Goal: Find specific page/section: Find specific page/section

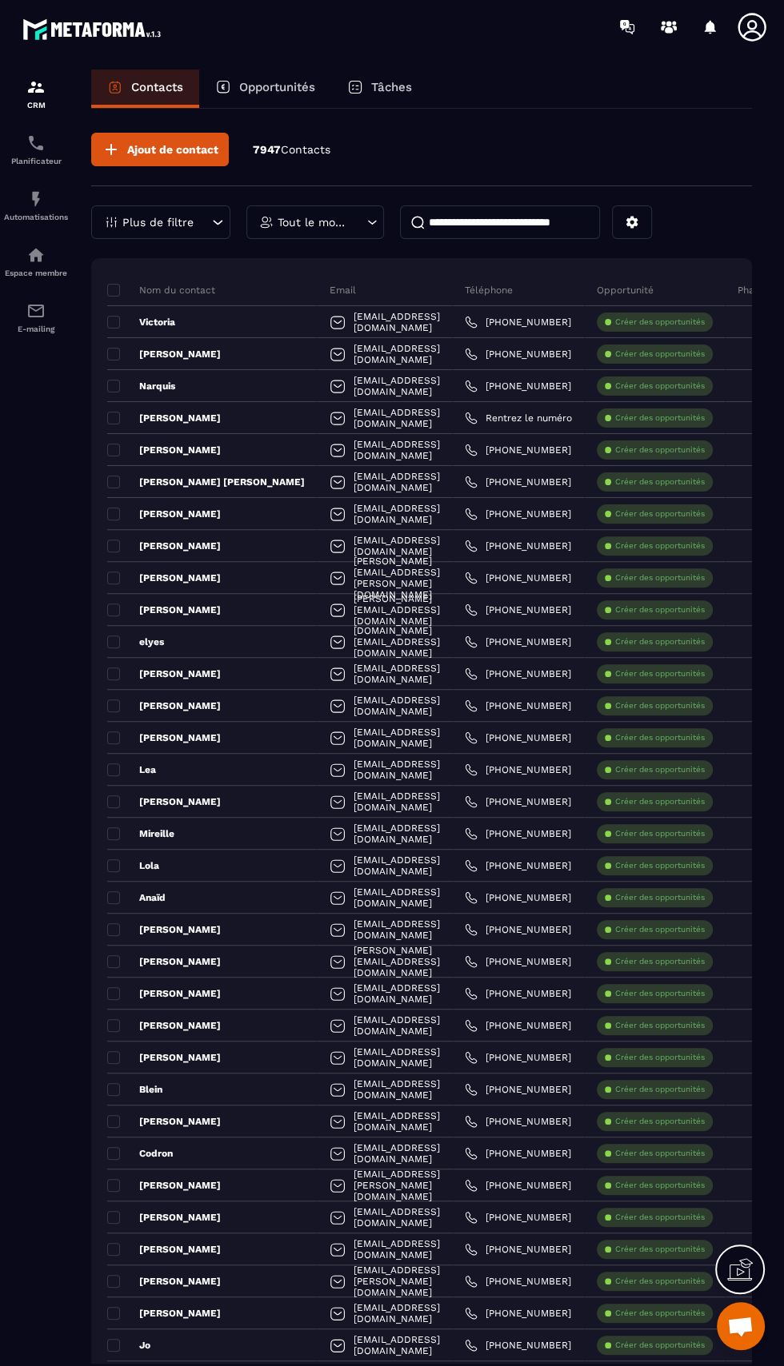
click at [265, 86] on p "Opportunités" at bounding box center [277, 87] width 76 height 14
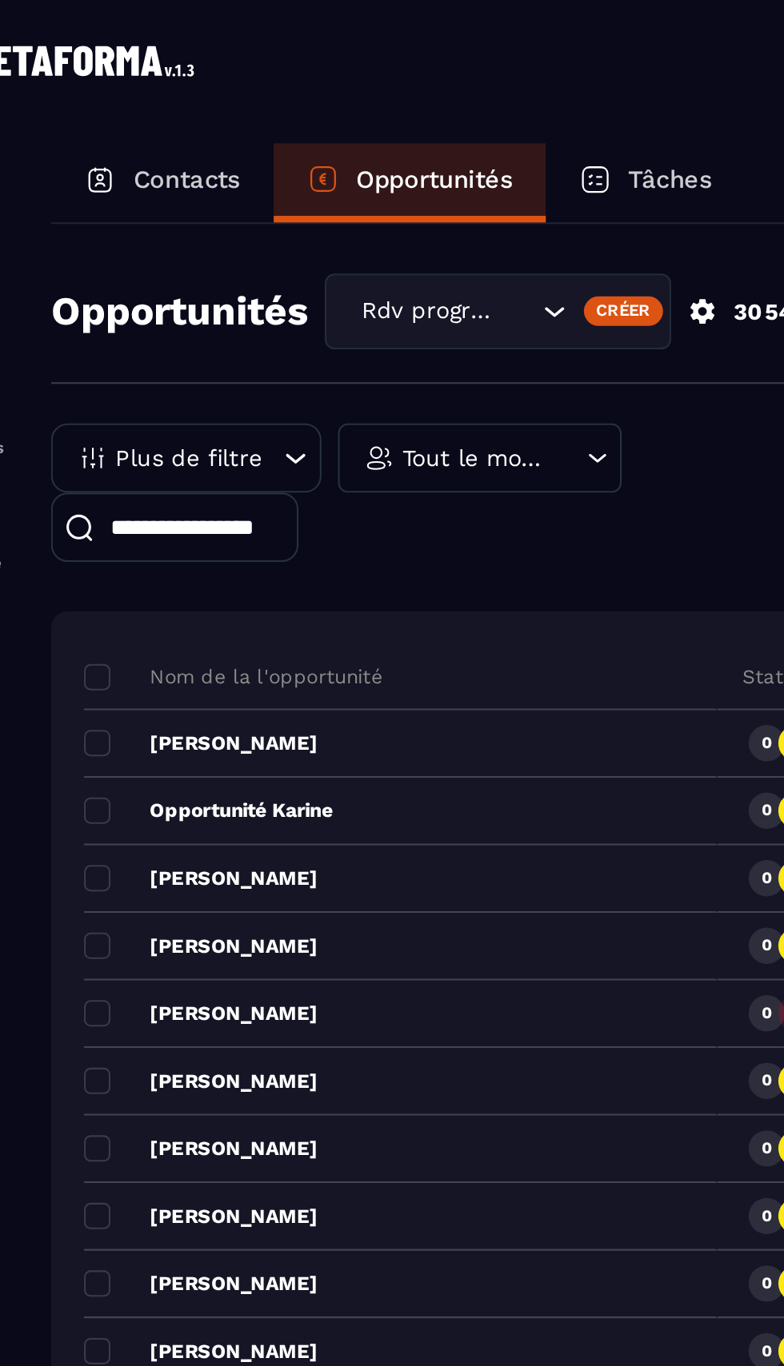
click at [310, 211] on div "Tout le monde" at bounding box center [299, 222] width 138 height 34
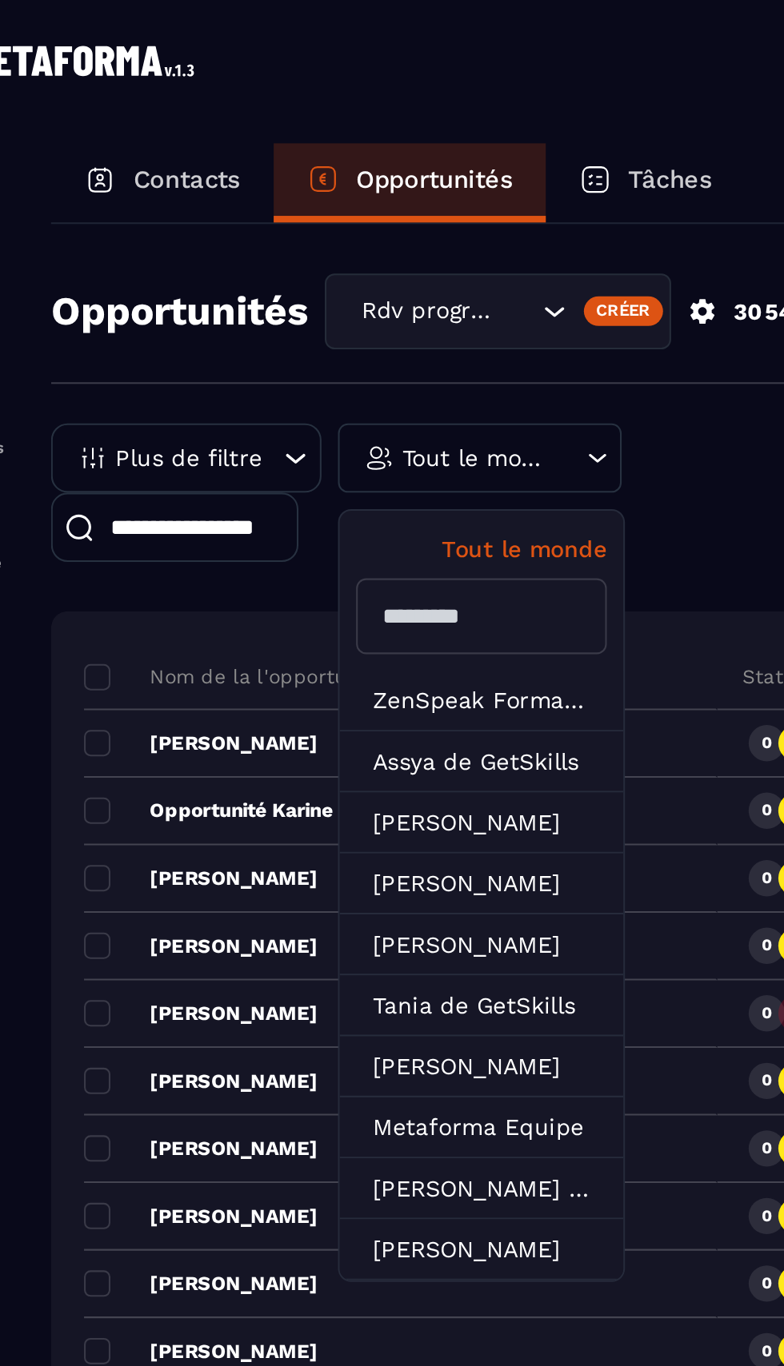
click at [291, 297] on input "text" at bounding box center [300, 299] width 122 height 37
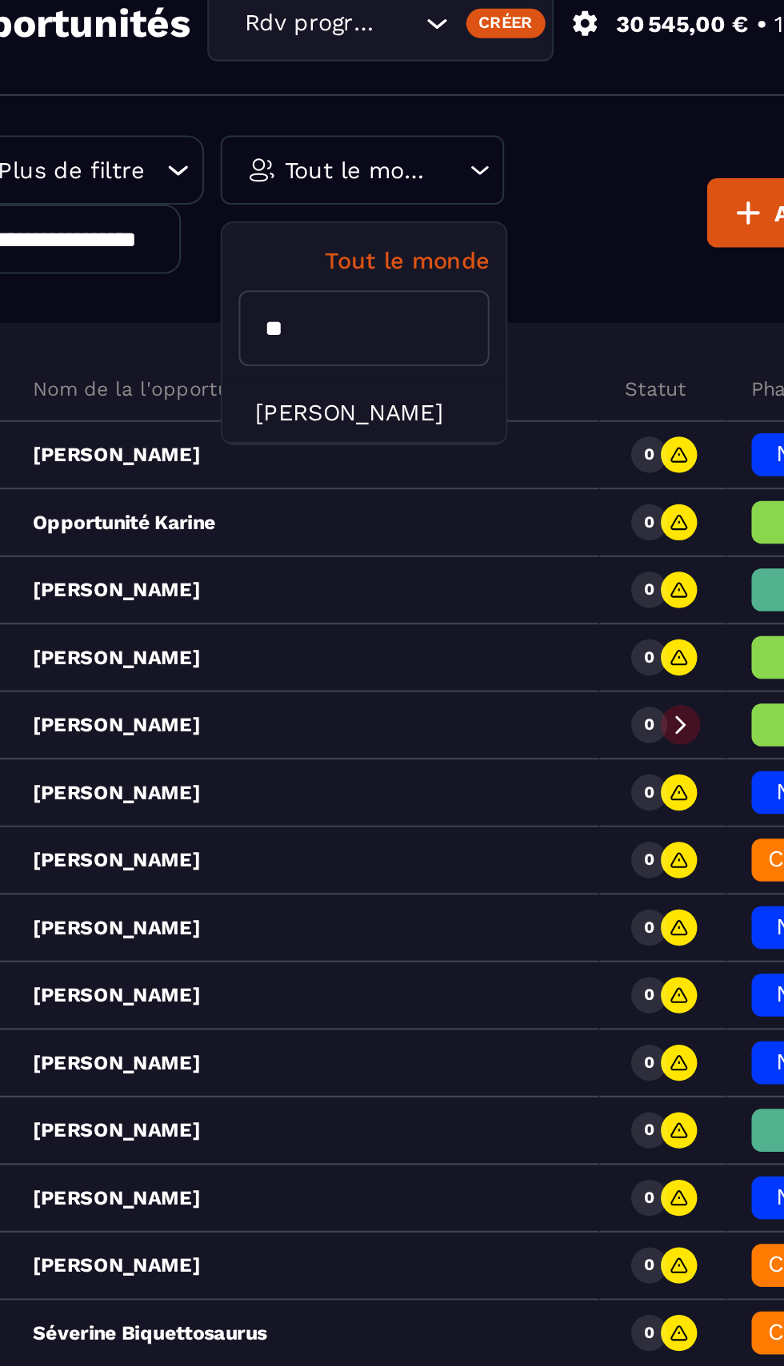
type input "***"
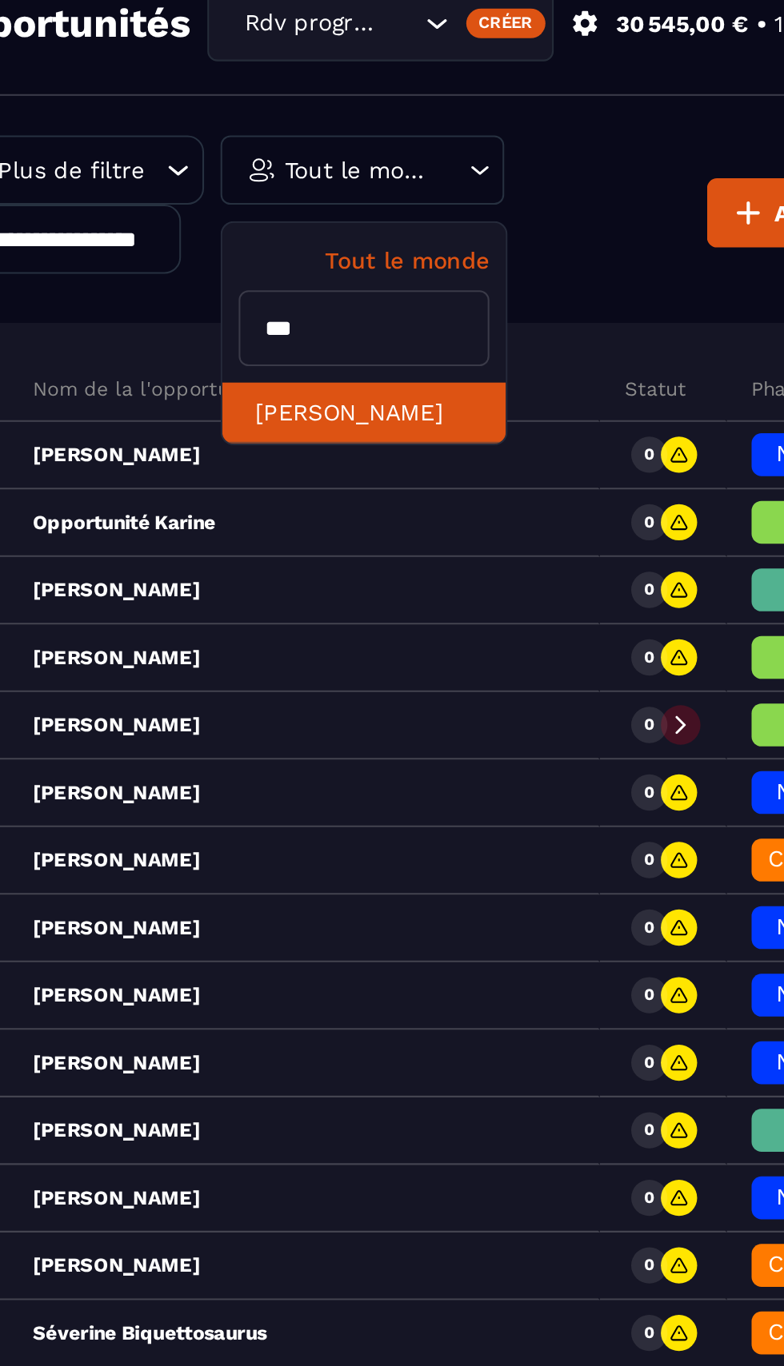
click at [301, 326] on li "[PERSON_NAME]" at bounding box center [300, 340] width 138 height 30
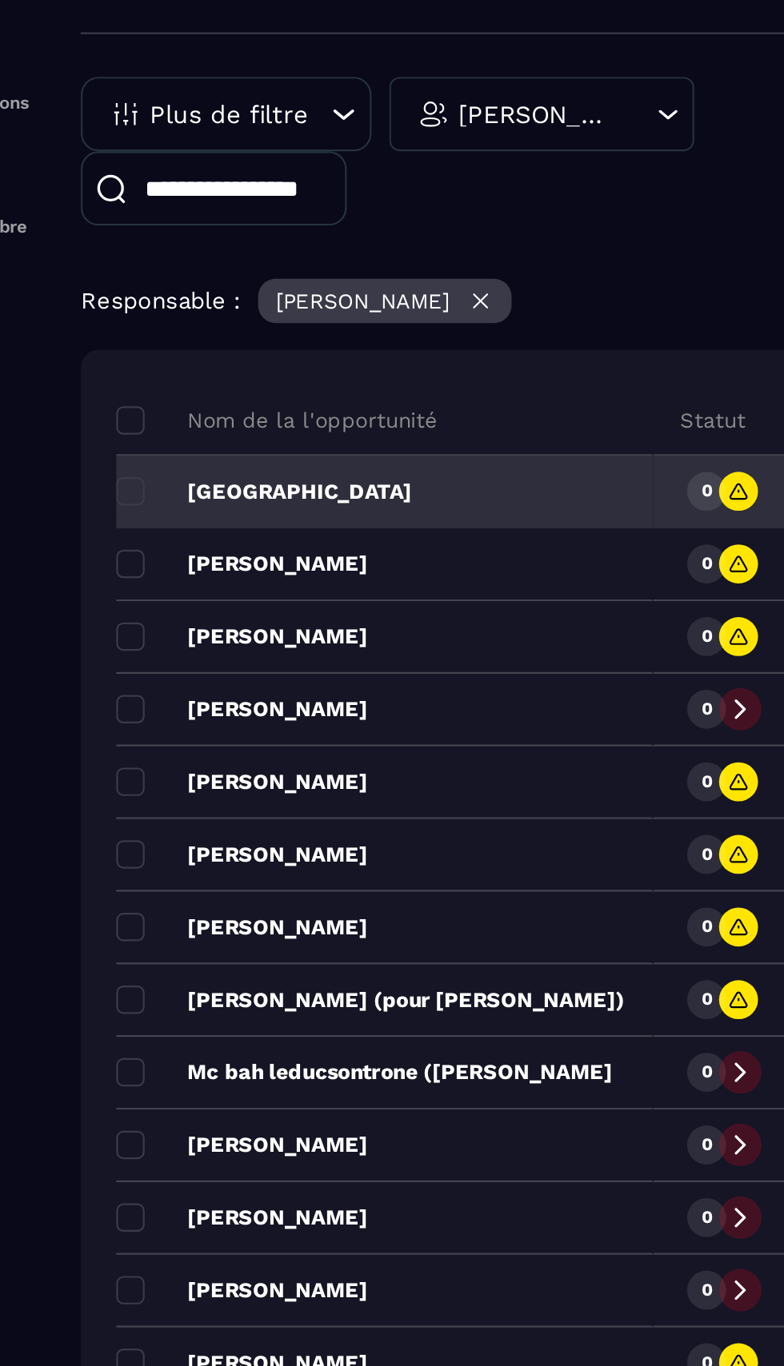
click at [161, 389] on p "[GEOGRAPHIC_DATA]" at bounding box center [174, 392] width 134 height 13
